Goal: Task Accomplishment & Management: Use online tool/utility

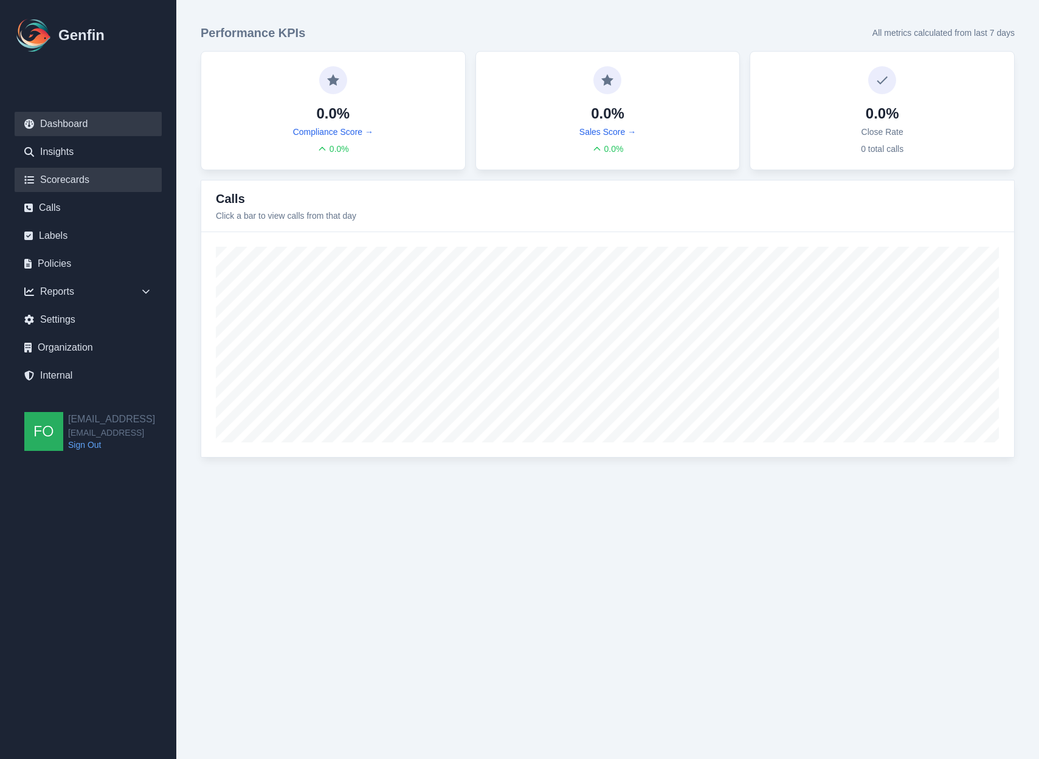
click at [74, 173] on link "Scorecards" at bounding box center [88, 180] width 147 height 24
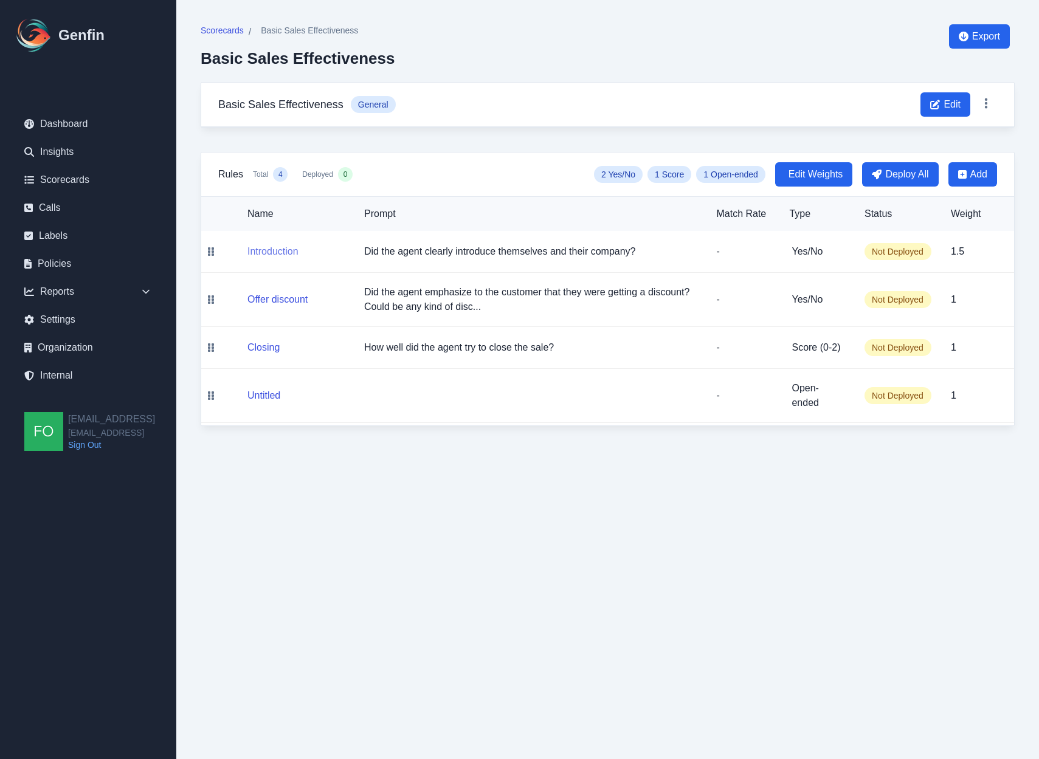
click at [265, 254] on button "Introduction" at bounding box center [272, 251] width 51 height 15
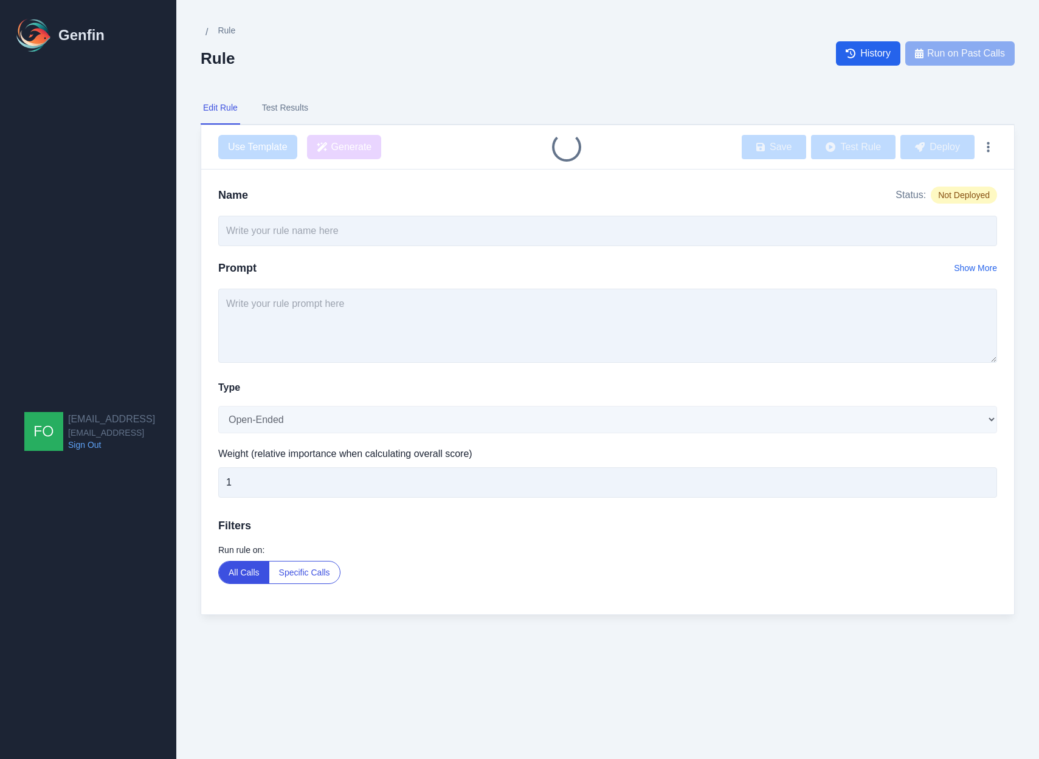
type input "Introduction"
type textarea "Did the agent clearly introduce themselves and their company?"
select select "Yes/No"
type input "1.5"
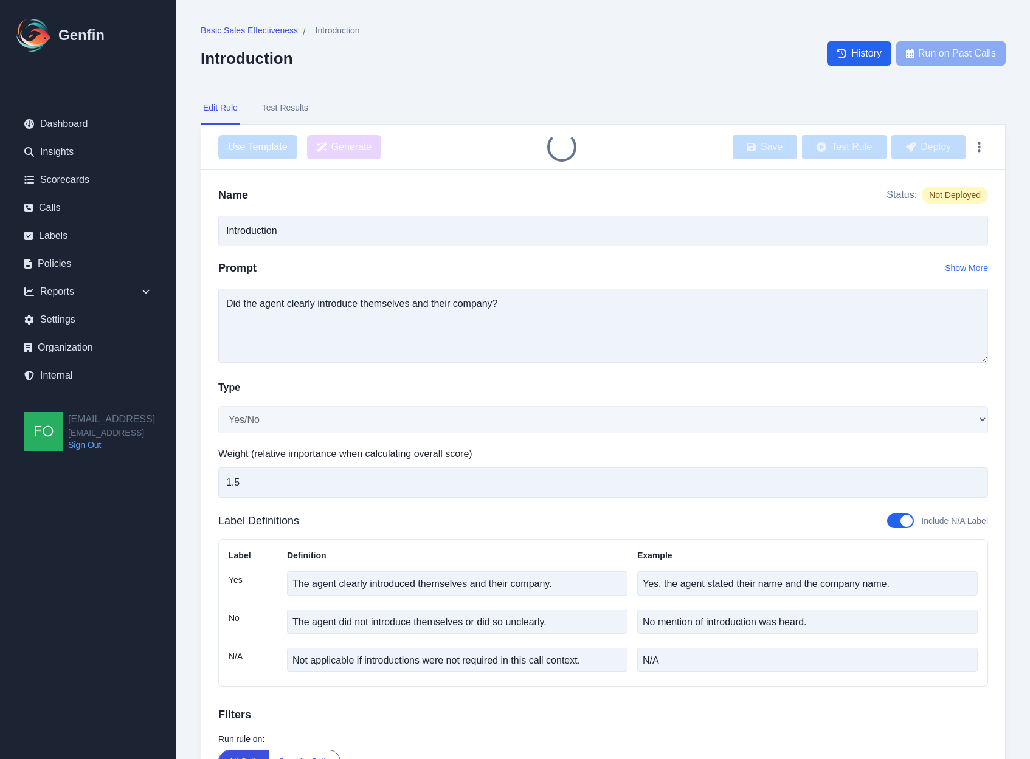
click at [294, 106] on button "Test Results" at bounding box center [285, 108] width 51 height 33
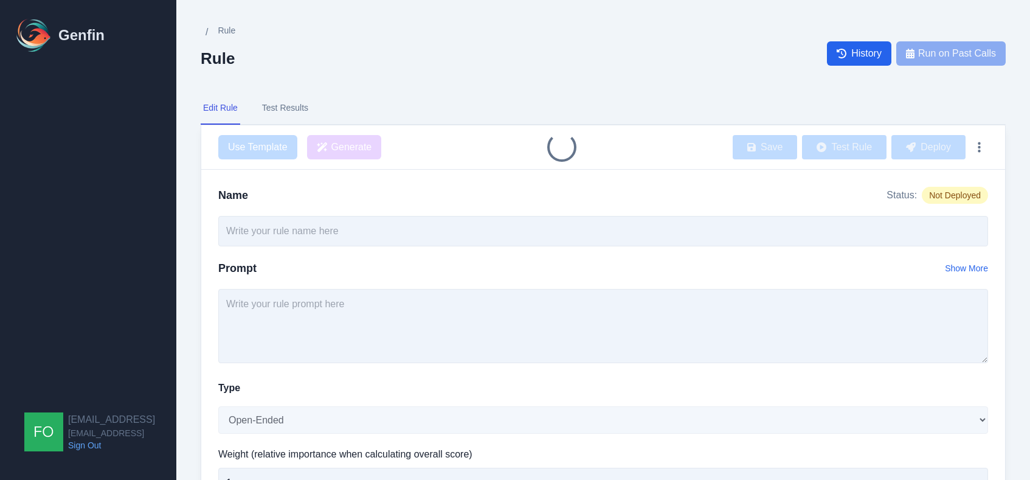
type input "Introduction"
select select "Yes/No"
type input "1.5"
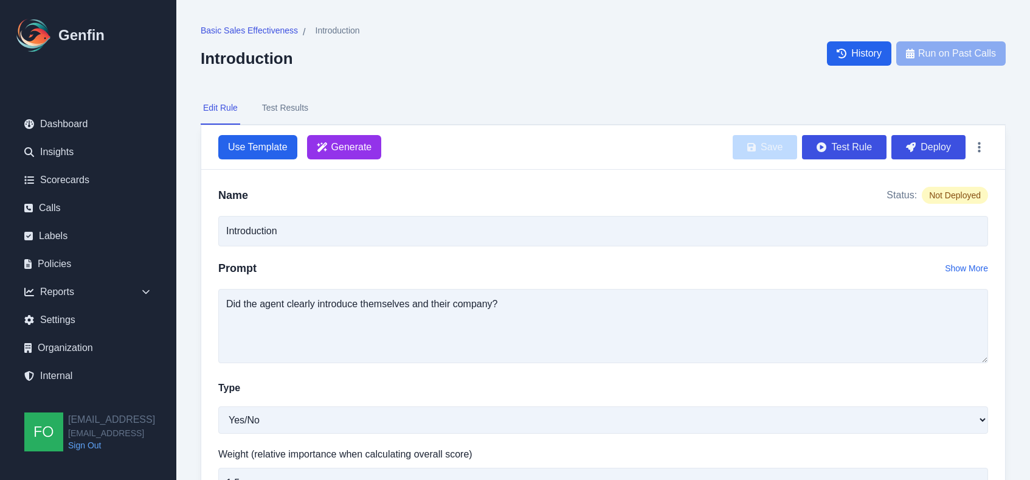
click at [215, 323] on div "Name Status: Not Deployed Introduction Prompt Show More Did the agent clearly i…" at bounding box center [603, 487] width 804 height 634
